Goal: Task Accomplishment & Management: Complete application form

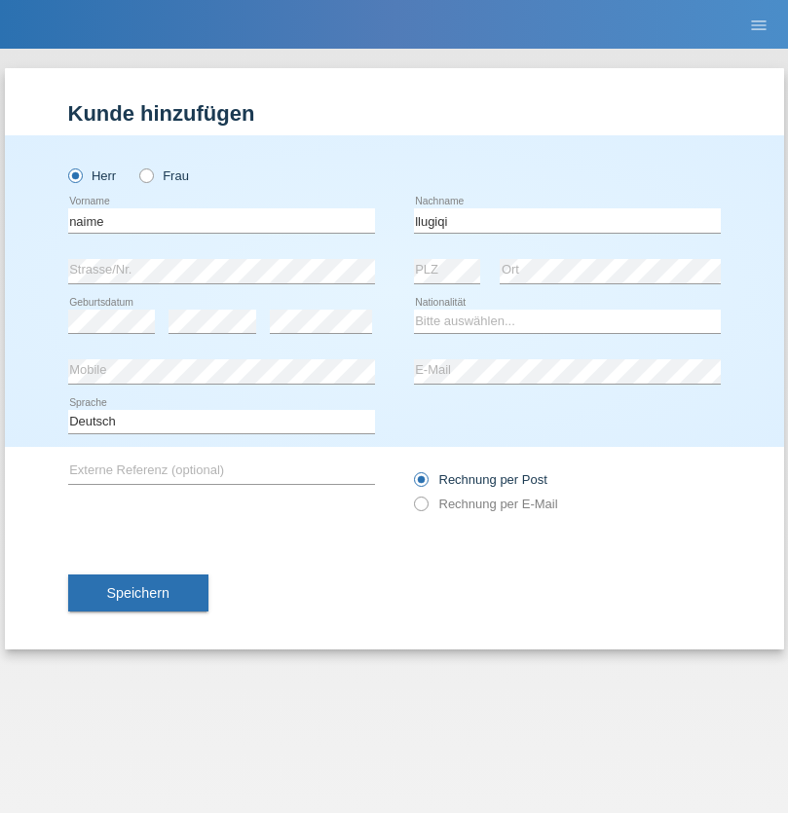
type input "llugiqi"
select select "CH"
radio input "true"
click at [221, 220] on input "text" at bounding box center [221, 220] width 307 height 24
type input "Shaban"
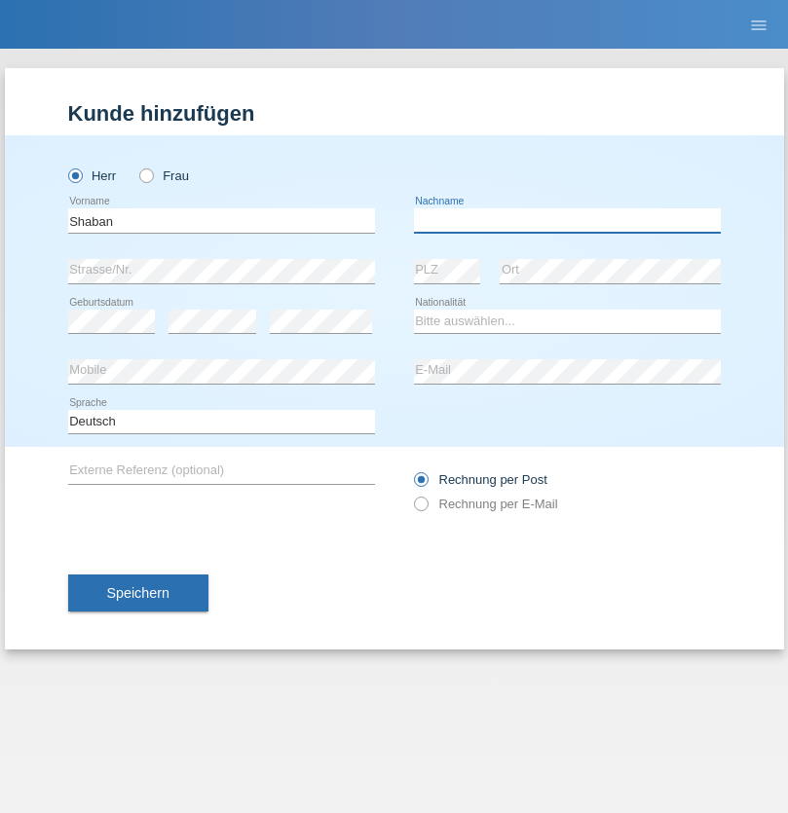
click at [567, 220] on input "text" at bounding box center [567, 220] width 307 height 24
type input "llugiqi"
select select "CH"
radio input "true"
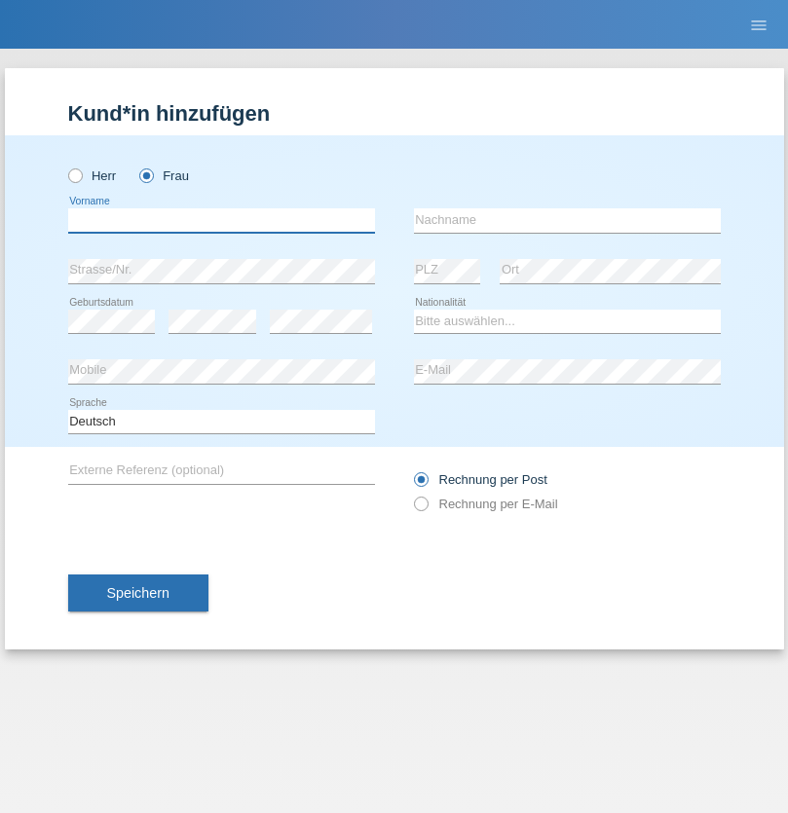
click at [221, 220] on input "text" at bounding box center [221, 220] width 307 height 24
type input "Tomaj"
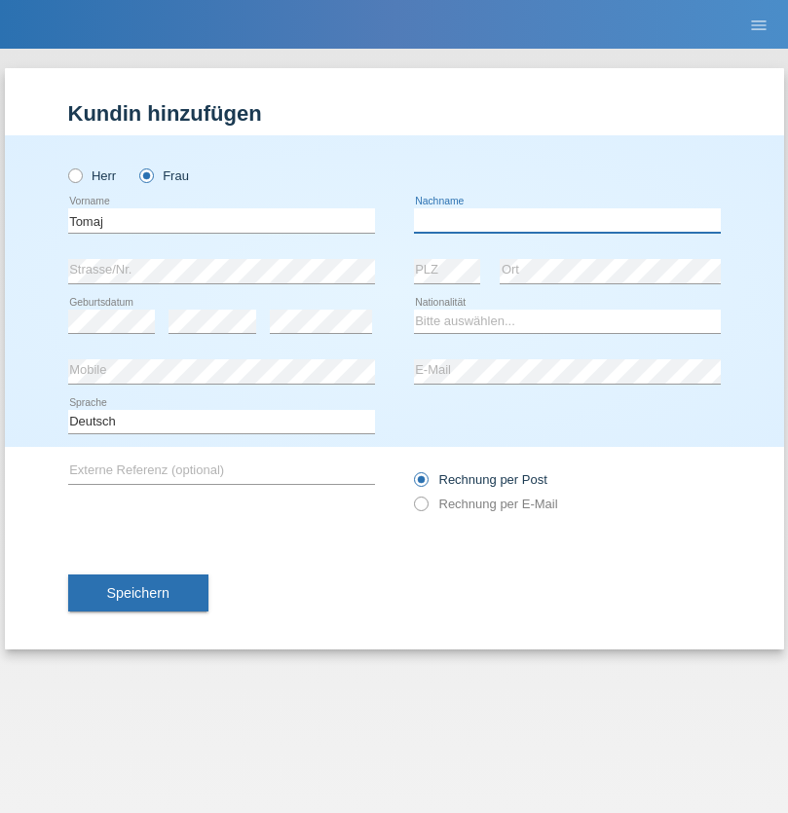
click at [567, 220] on input "text" at bounding box center [567, 220] width 307 height 24
type input "[PERSON_NAME]"
select select "XK"
select select "C"
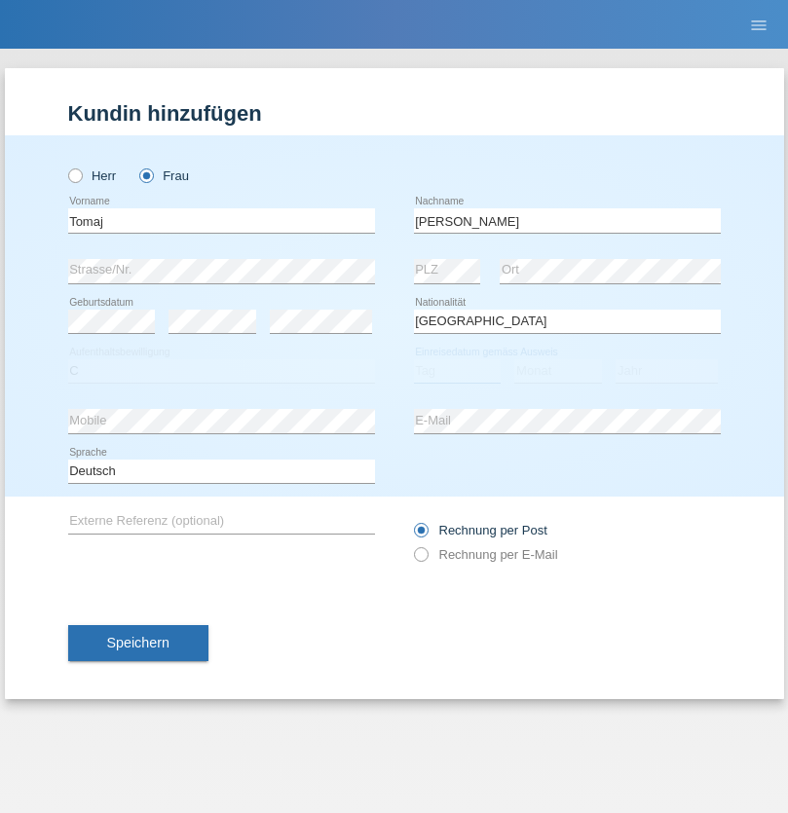
select select "10"
select select "08"
select select "2010"
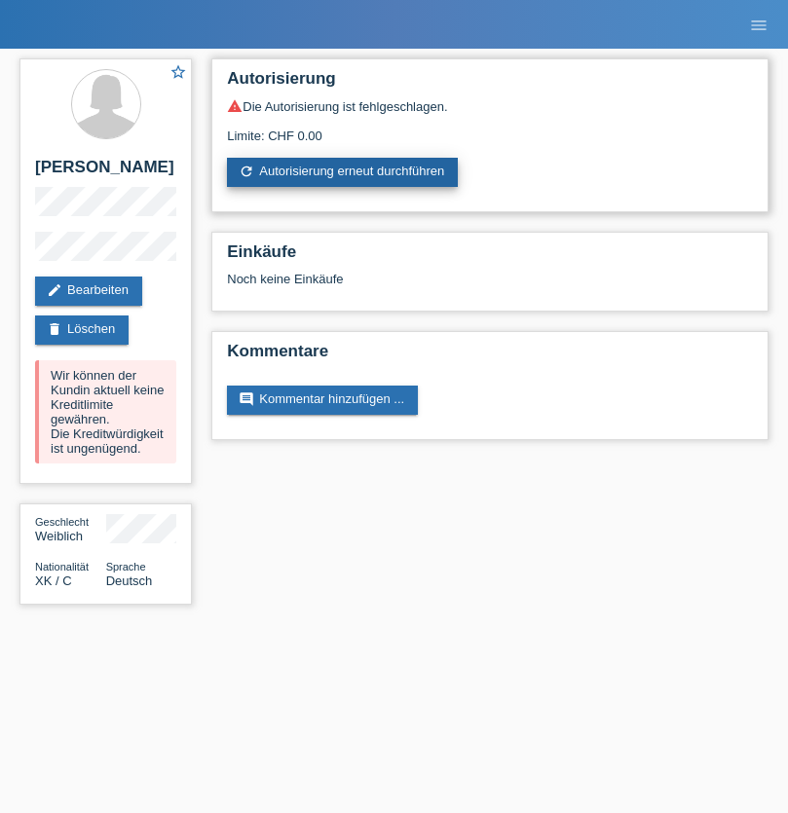
click at [344, 172] on link "refresh Autorisierung erneut durchführen" at bounding box center [342, 172] width 231 height 29
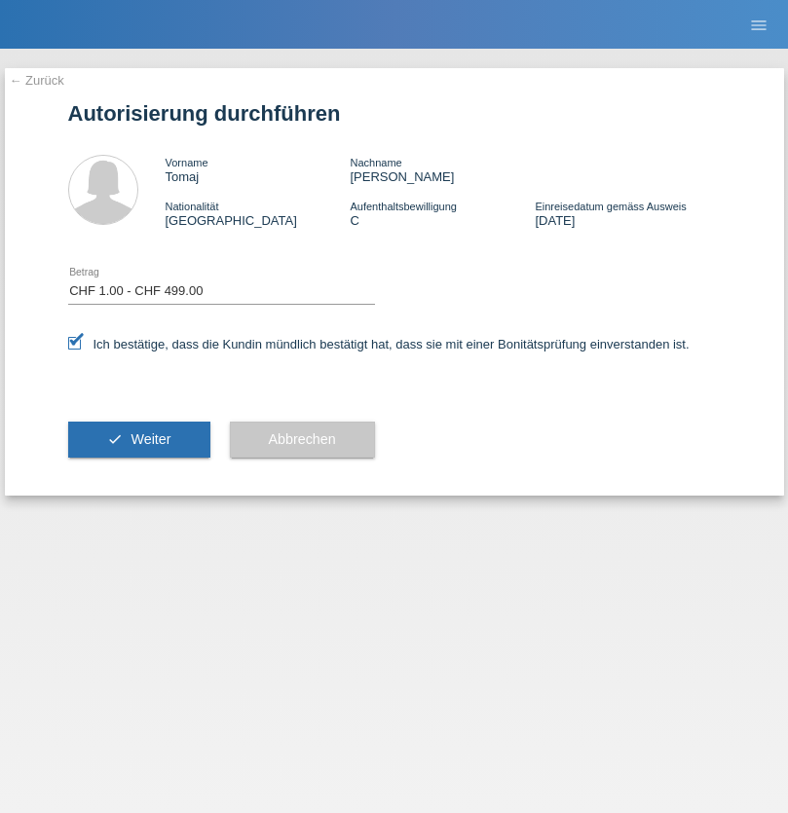
select select "1"
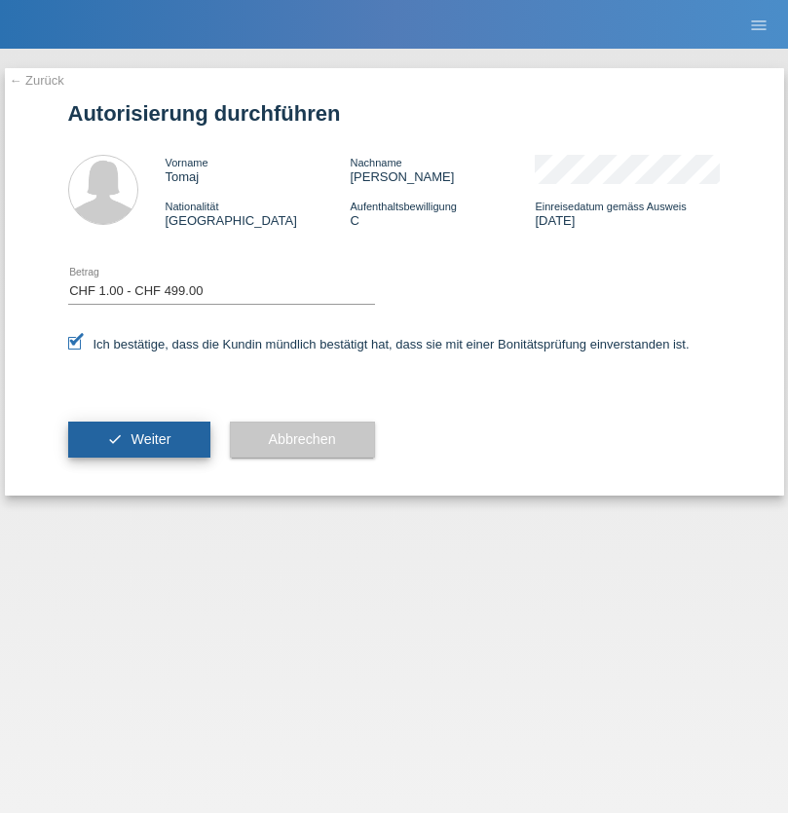
click at [138, 439] on span "Weiter" at bounding box center [151, 440] width 40 height 16
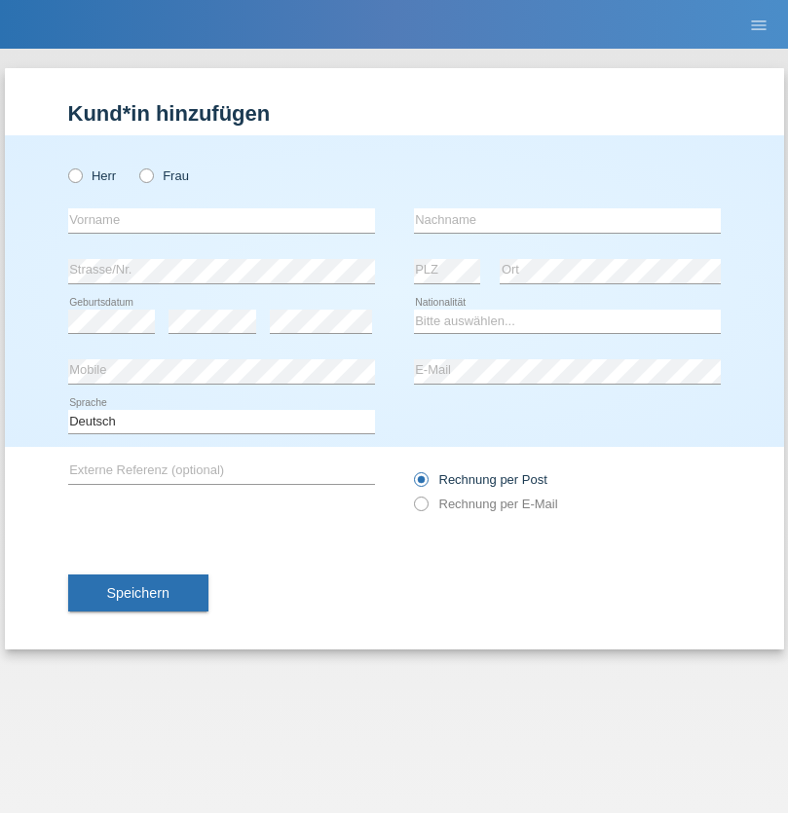
radio input "true"
click at [221, 220] on input "text" at bounding box center [221, 220] width 307 height 24
type input "Jonathan"
click at [567, 220] on input "text" at bounding box center [567, 220] width 307 height 24
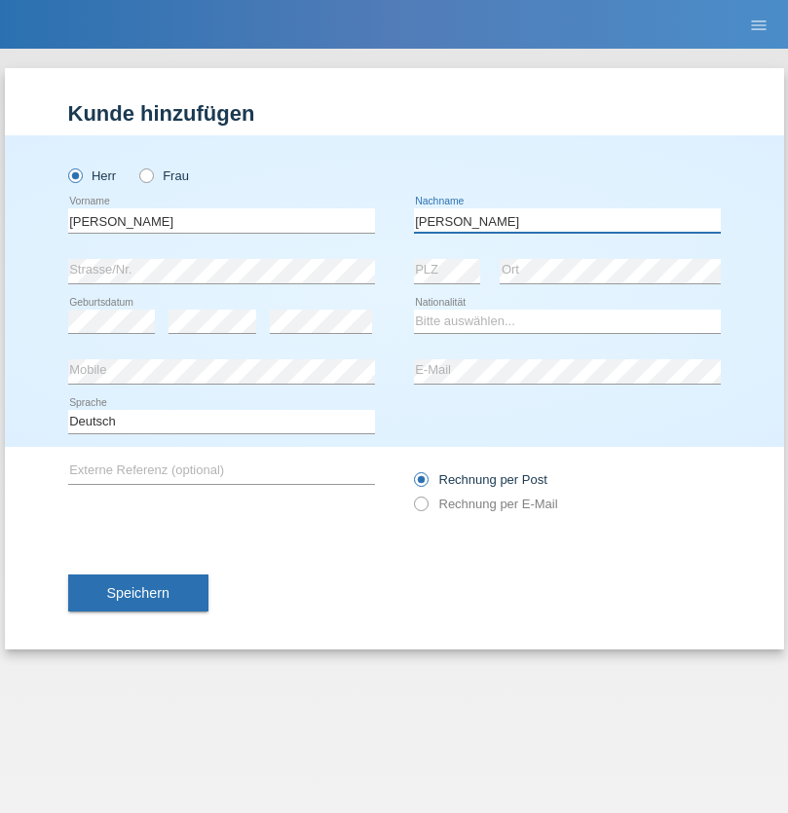
type input "Caridi"
select select "CH"
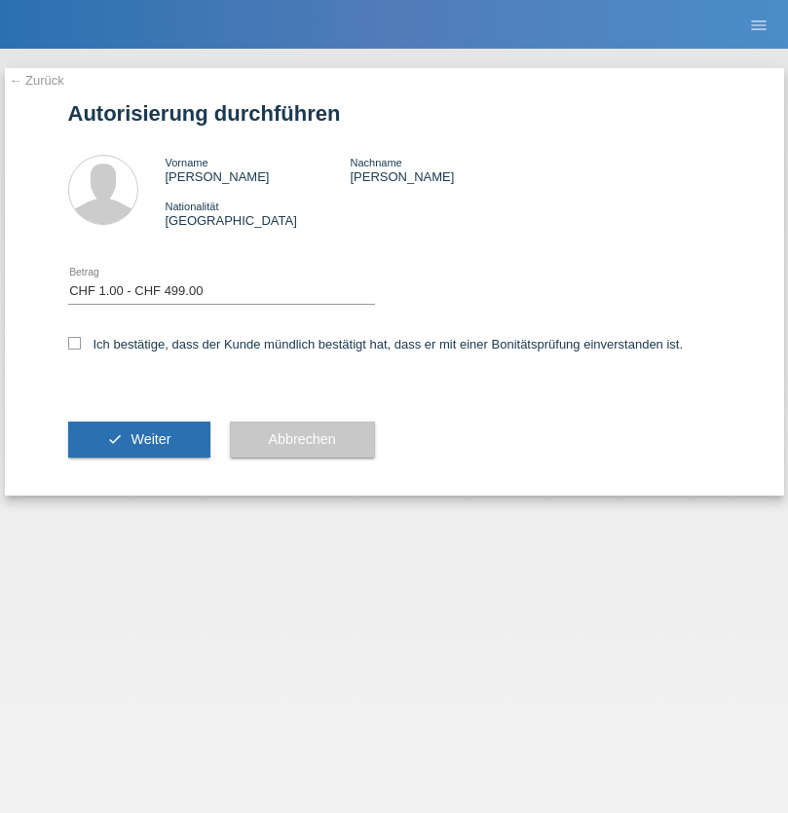
select select "1"
checkbox input "true"
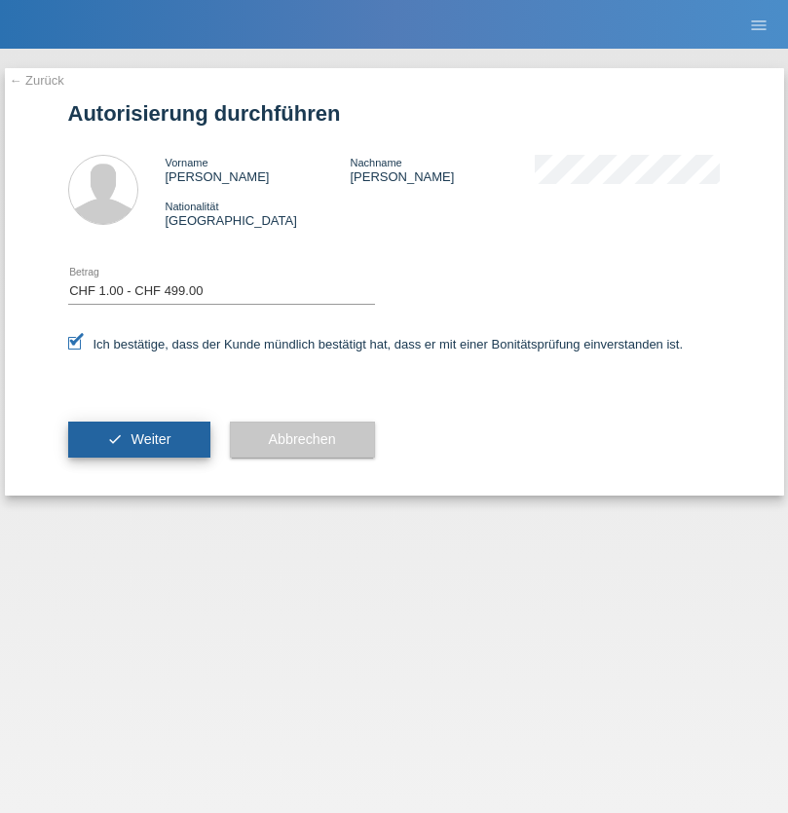
click at [138, 439] on span "Weiter" at bounding box center [151, 440] width 40 height 16
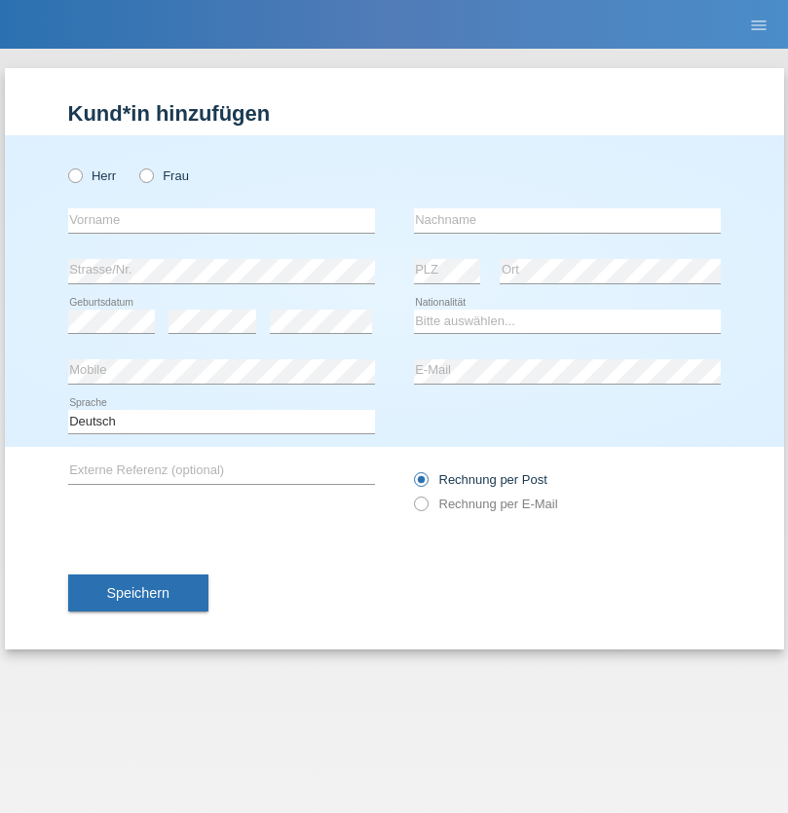
radio input "true"
click at [221, 220] on input "text" at bounding box center [221, 220] width 307 height 24
type input "[PERSON_NAME]"
click at [567, 220] on input "text" at bounding box center [567, 220] width 307 height 24
type input "Patera"
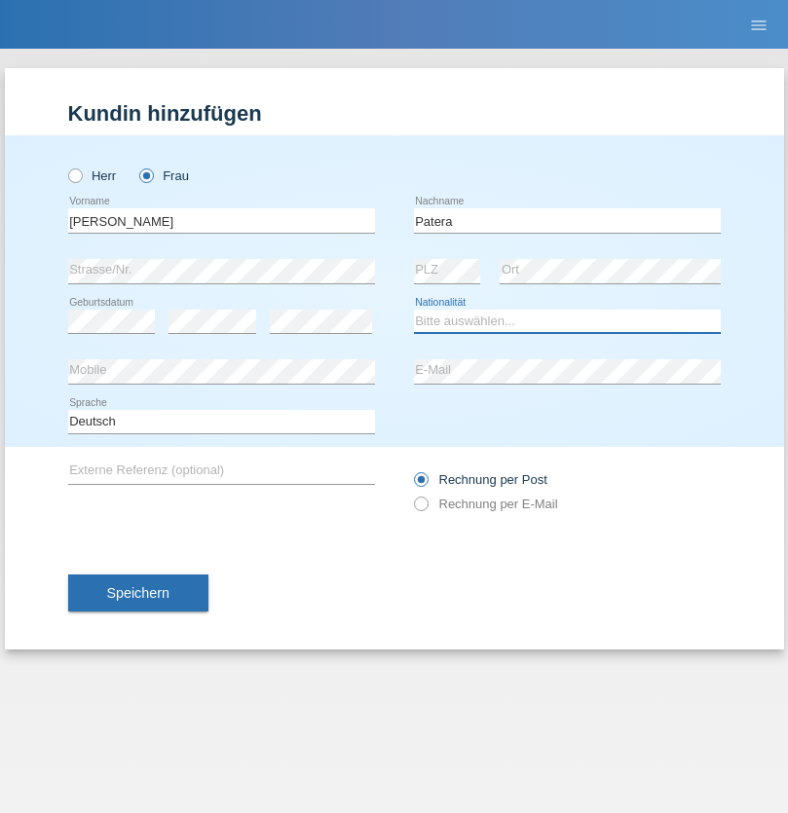
select select "CH"
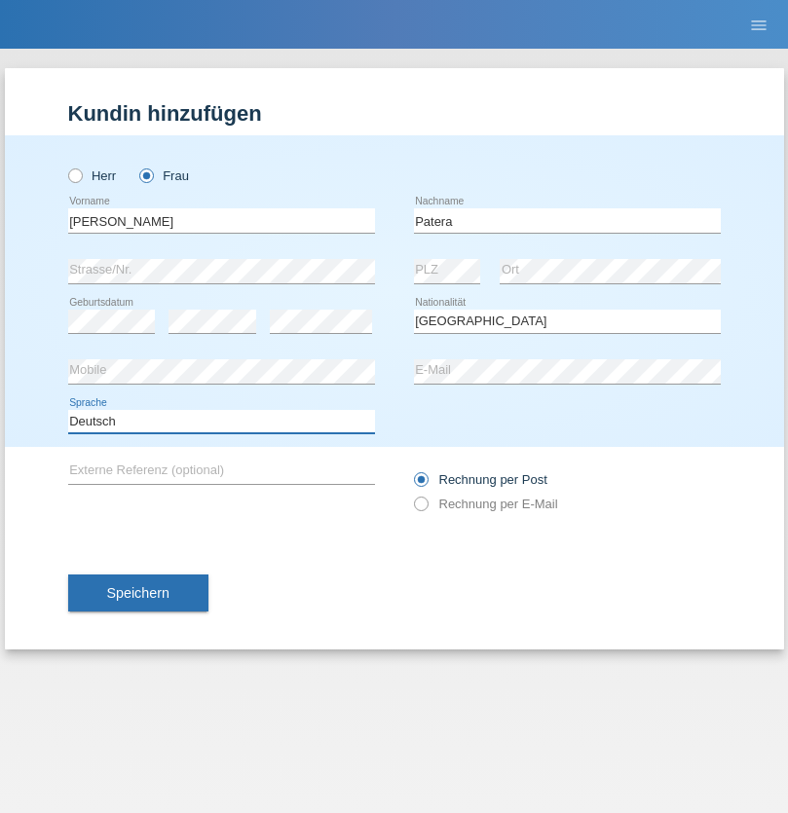
select select "en"
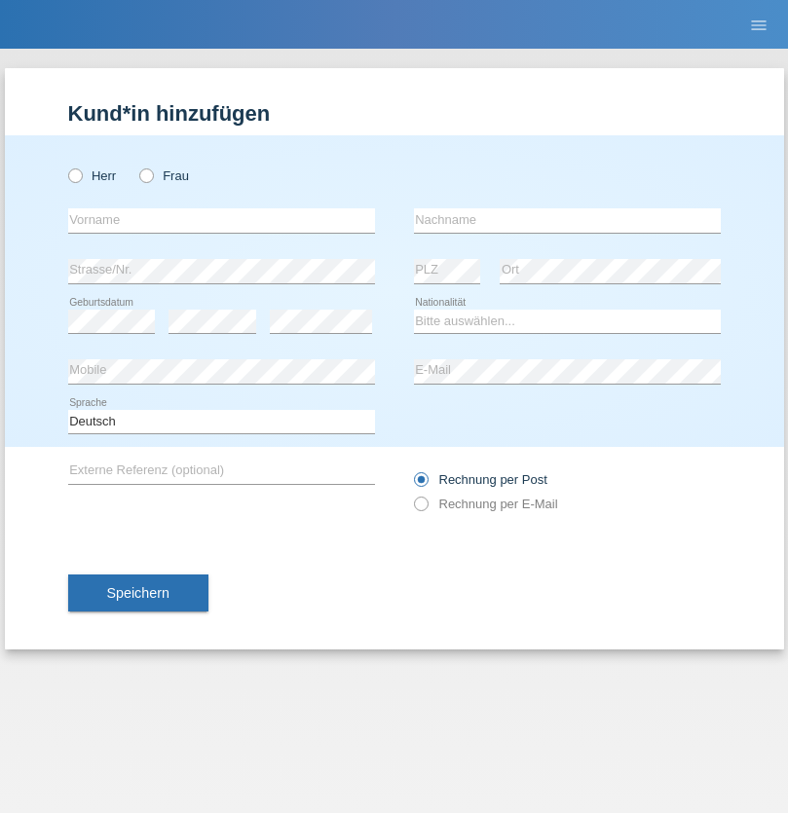
radio input "true"
click at [221, 220] on input "text" at bounding box center [221, 220] width 307 height 24
type input "Champing"
click at [567, 220] on input "text" at bounding box center [567, 220] width 307 height 24
type input "Malonga"
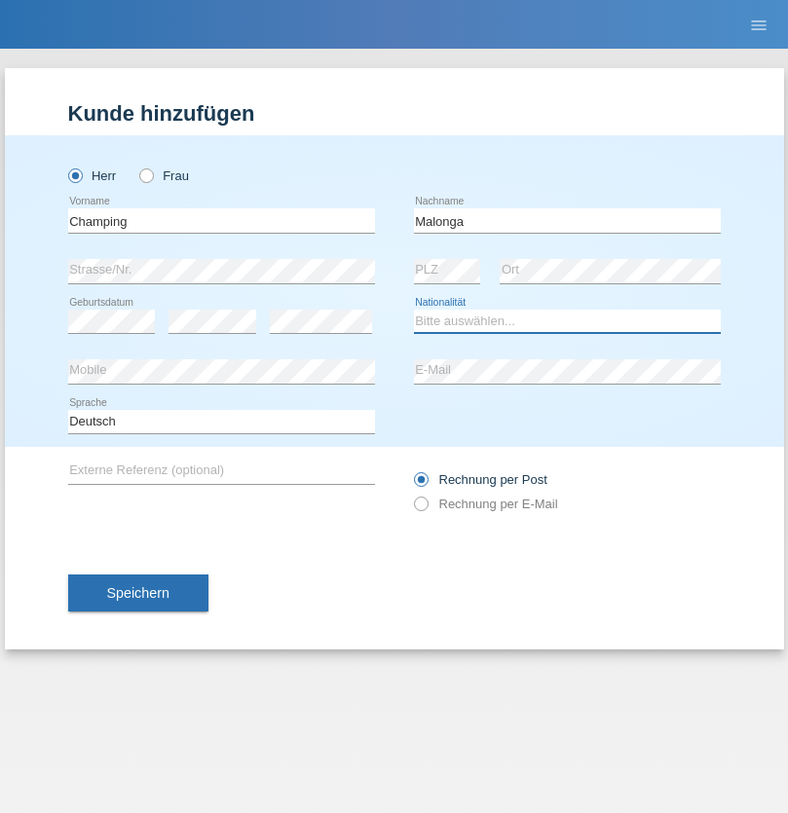
select select "CH"
radio input "true"
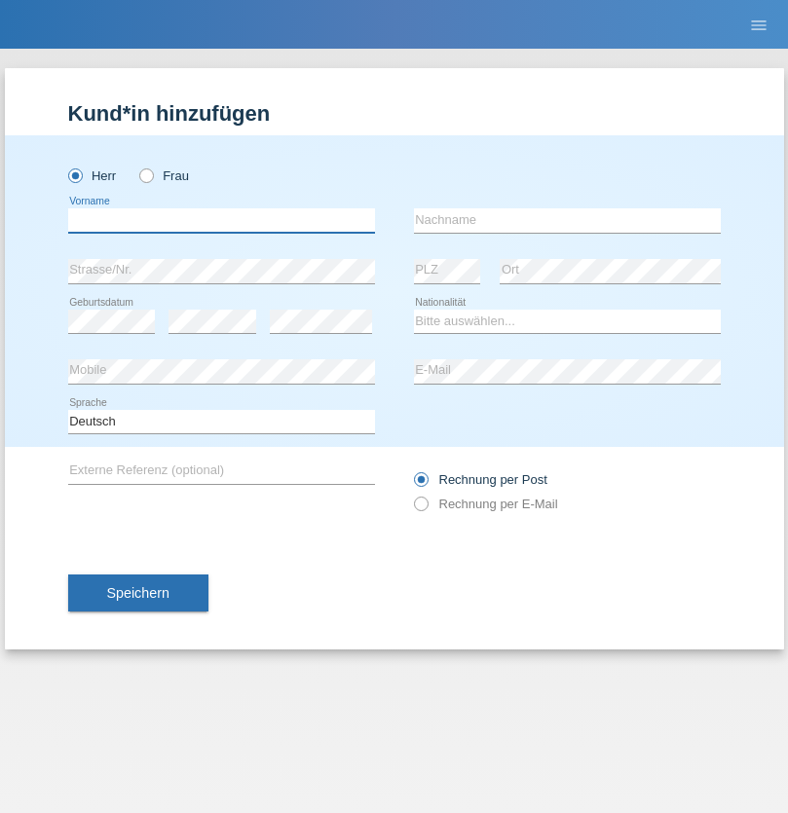
click at [221, 220] on input "text" at bounding box center [221, 220] width 307 height 24
type input "Djordjevic"
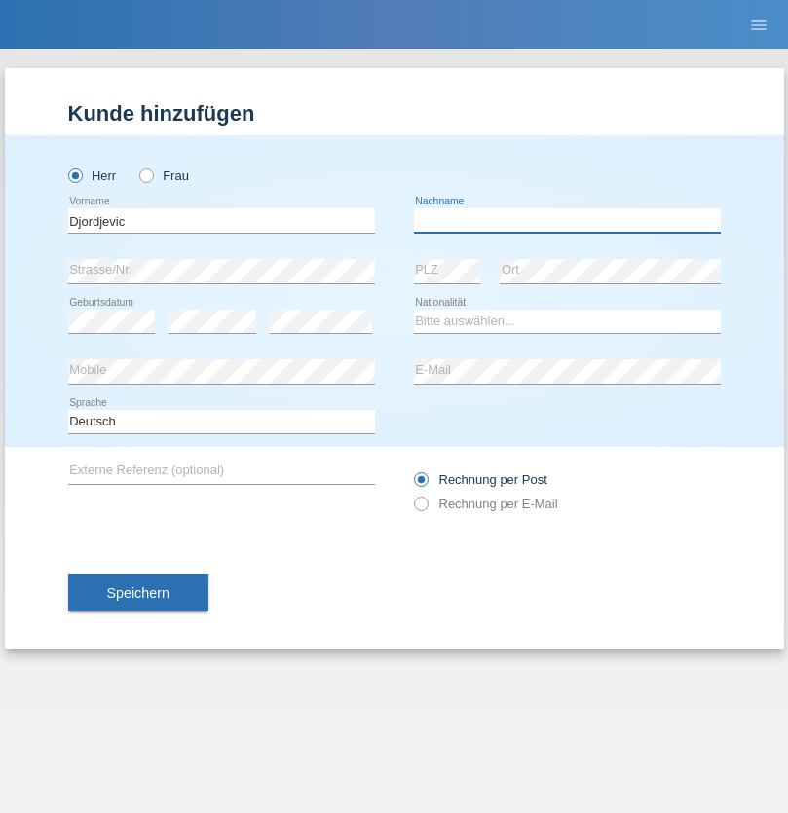
click at [567, 220] on input "text" at bounding box center [567, 220] width 307 height 24
type input "Radosav"
select select "RS"
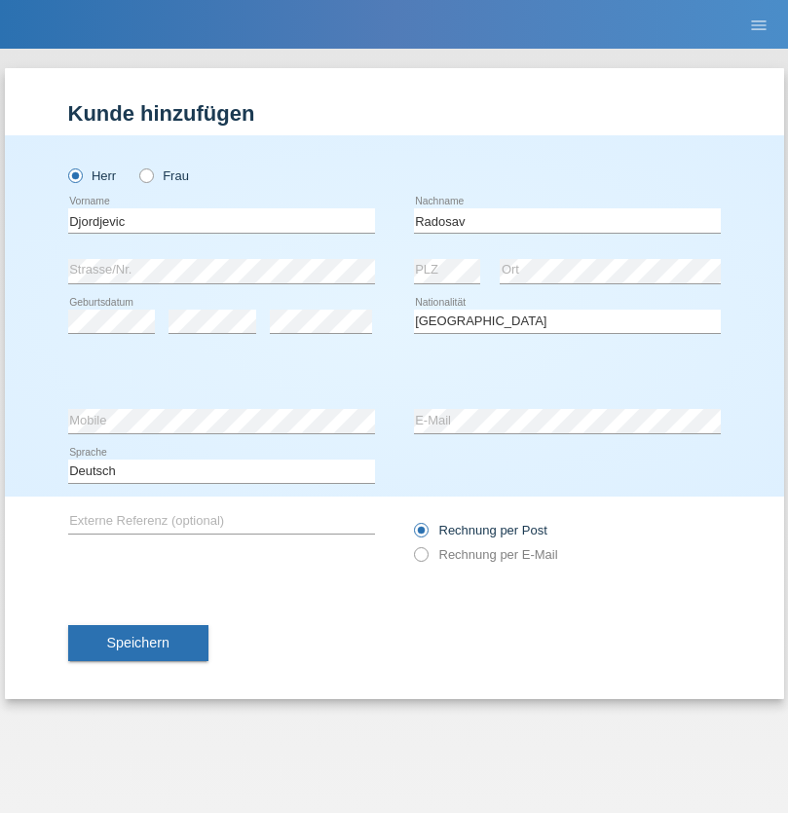
select select "C"
select select "10"
select select "03"
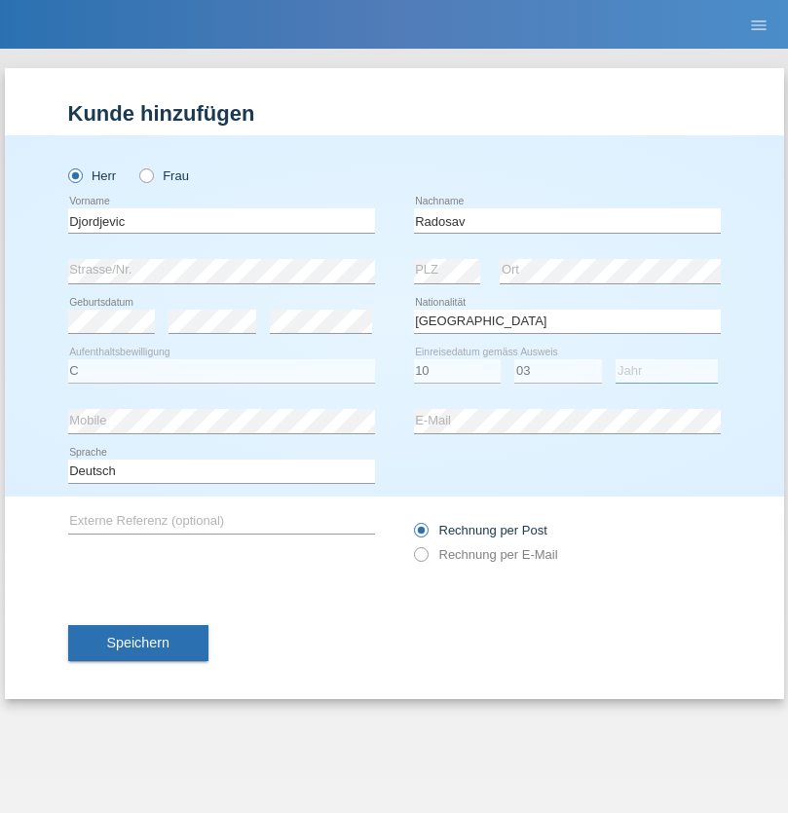
select select "1989"
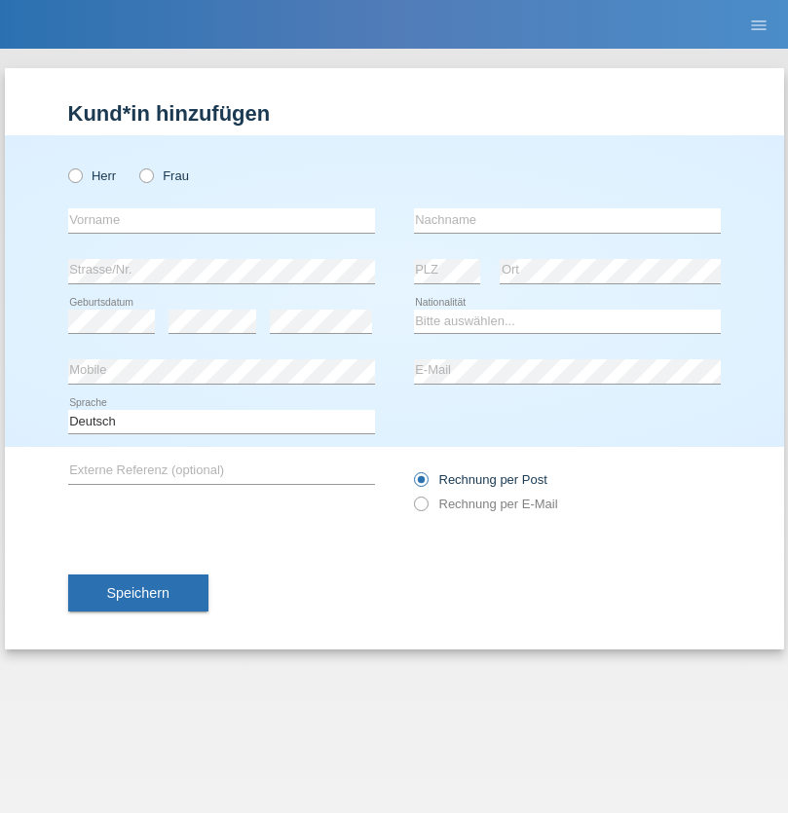
radio input "true"
click at [221, 220] on input "text" at bounding box center [221, 220] width 307 height 24
type input "[PERSON_NAME]"
click at [567, 220] on input "text" at bounding box center [567, 220] width 307 height 24
type input "Sakhi"
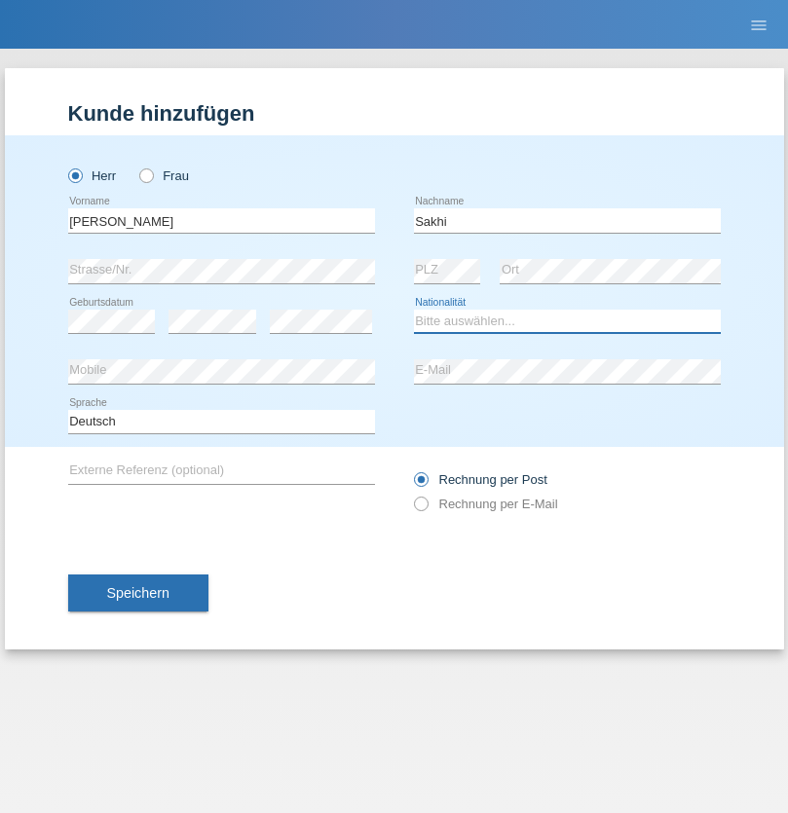
select select "IT"
select select "C"
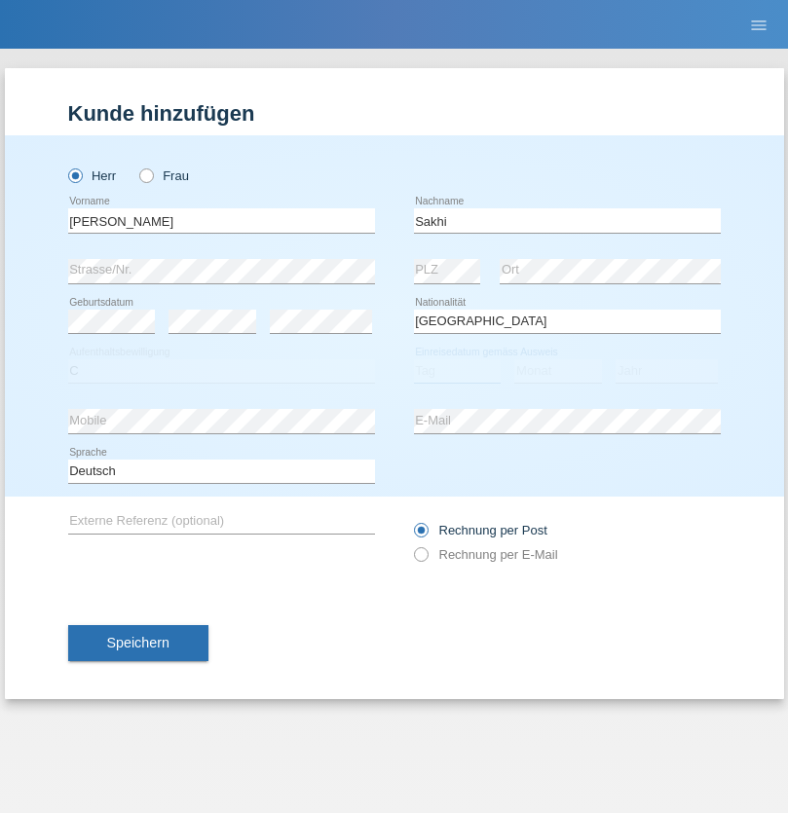
select select "24"
select select "10"
select select "2021"
